Goal: Check status

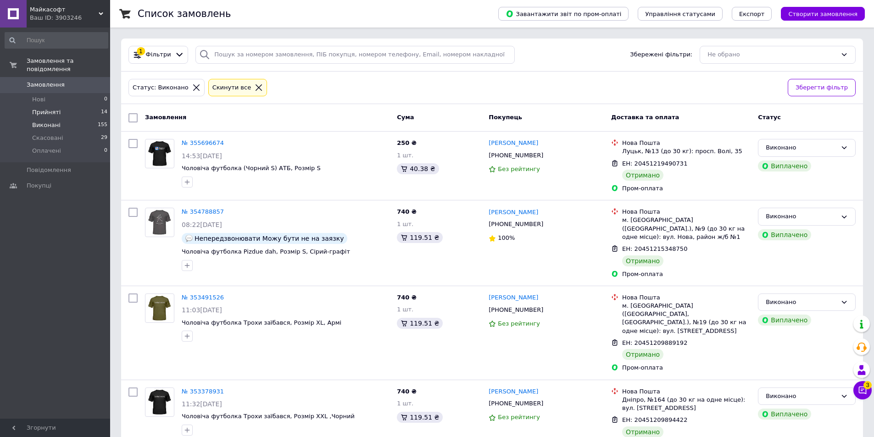
click at [53, 108] on span "Прийняті" at bounding box center [46, 112] width 28 height 8
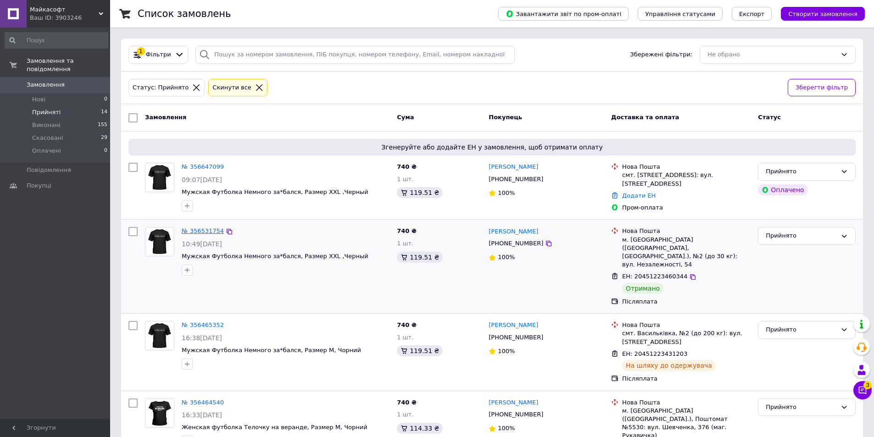
click at [198, 231] on link "№ 356531754" at bounding box center [203, 231] width 42 height 7
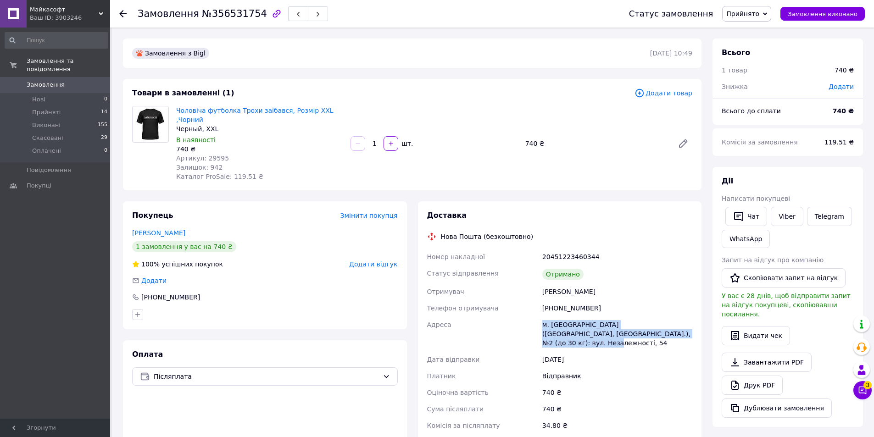
drag, startPoint x: 543, startPoint y: 316, endPoint x: 659, endPoint y: 326, distance: 115.7
click at [659, 326] on div "м. [GEOGRAPHIC_DATA] ([GEOGRAPHIC_DATA], [GEOGRAPHIC_DATA].), №2 (до 30 кг): ву…" at bounding box center [618, 334] width 154 height 35
copy div "м. [GEOGRAPHIC_DATA] ([GEOGRAPHIC_DATA], [GEOGRAPHIC_DATA].), №2 (до 30 кг): ву…"
drag, startPoint x: 543, startPoint y: 283, endPoint x: 588, endPoint y: 281, distance: 45.0
click at [588, 284] on div "[PERSON_NAME]" at bounding box center [618, 292] width 154 height 17
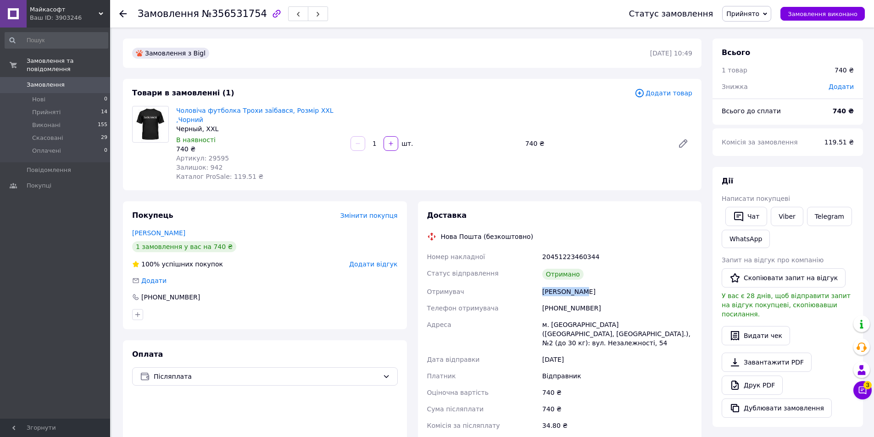
copy div "[PERSON_NAME]"
